Goal: Information Seeking & Learning: Learn about a topic

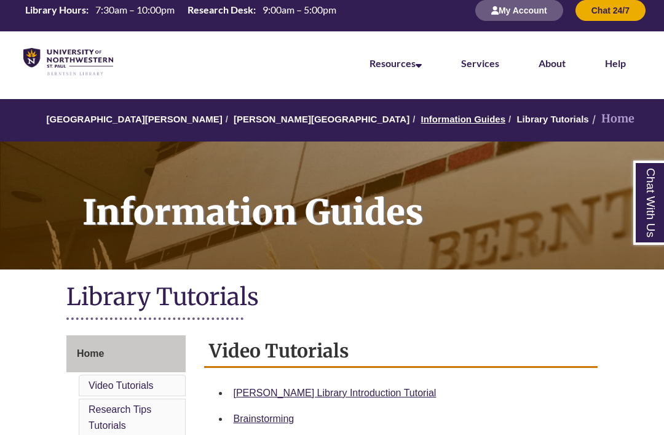
scroll to position [12, 0]
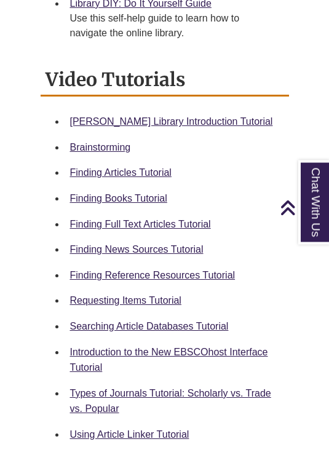
scroll to position [564, 0]
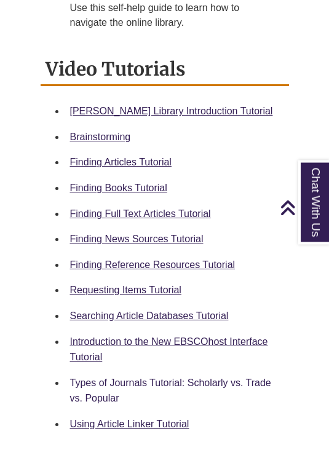
click at [182, 378] on link "Types of Journals Tutorial: Scholarly vs. Trade vs. Popular" at bounding box center [170, 391] width 201 height 26
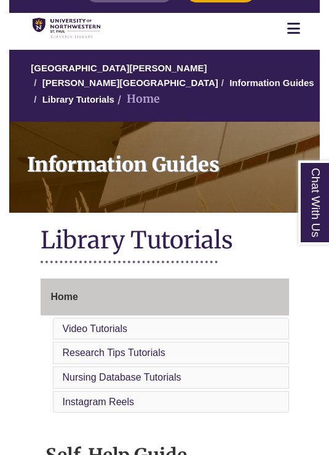
scroll to position [17, 0]
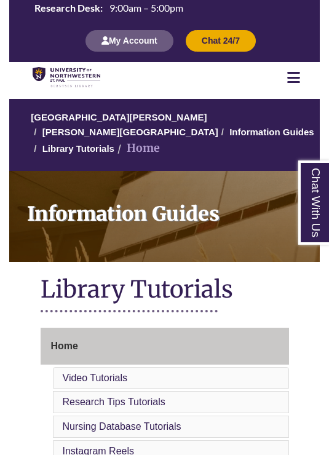
click at [53, 69] on img at bounding box center [67, 78] width 68 height 22
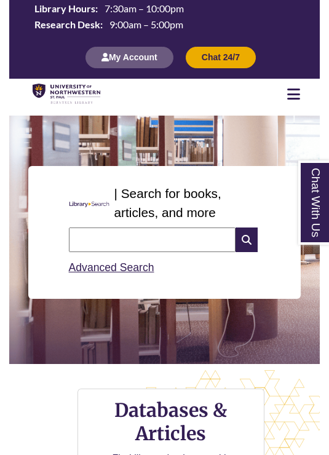
click at [144, 227] on input "text" at bounding box center [152, 239] width 167 height 25
type input "**********"
